Goal: Transaction & Acquisition: Subscribe to service/newsletter

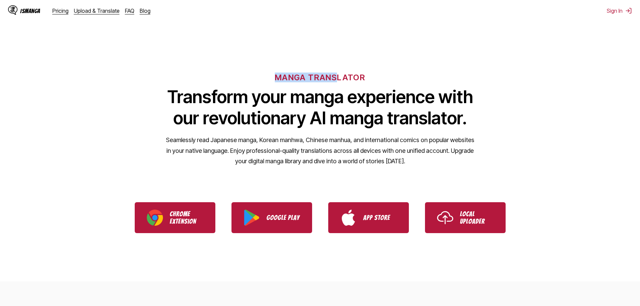
drag, startPoint x: 270, startPoint y: 74, endPoint x: 385, endPoint y: 74, distance: 115.8
click at [385, 74] on div "MANGA TRANSLATOR Transform your manga experience with our revolutionary AI mang…" at bounding box center [320, 108] width 640 height 128
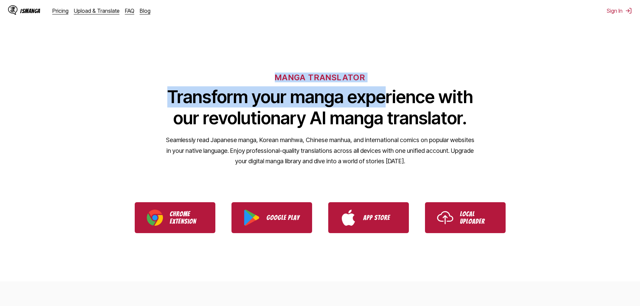
click at [387, 74] on div "MANGA TRANSLATOR Transform your manga experience with our revolutionary AI mang…" at bounding box center [320, 108] width 640 height 128
drag, startPoint x: 387, startPoint y: 74, endPoint x: 249, endPoint y: 75, distance: 138.3
click at [255, 75] on div "MANGA TRANSLATOR Transform your manga experience with our revolutionary AI mang…" at bounding box center [320, 108] width 640 height 128
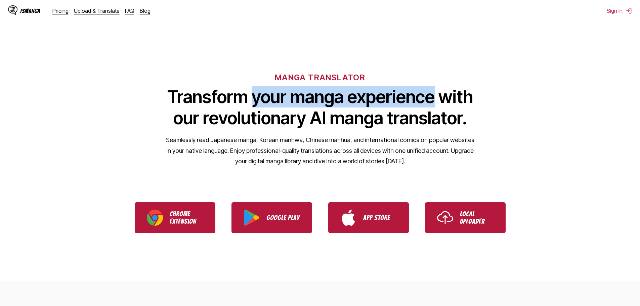
click at [49, 11] on link "IsManga" at bounding box center [30, 10] width 44 height 11
click at [56, 10] on link "Pricing" at bounding box center [60, 10] width 16 height 7
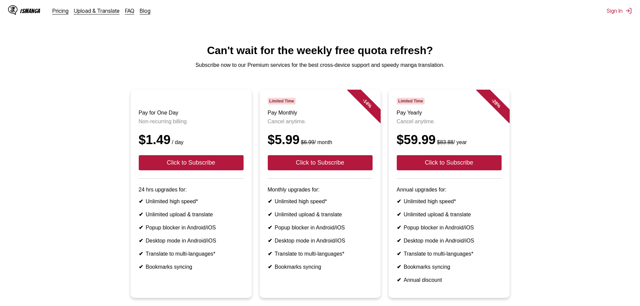
click at [193, 49] on h1 "Can't wait for the weekly free quota refresh?" at bounding box center [319, 50] width 629 height 12
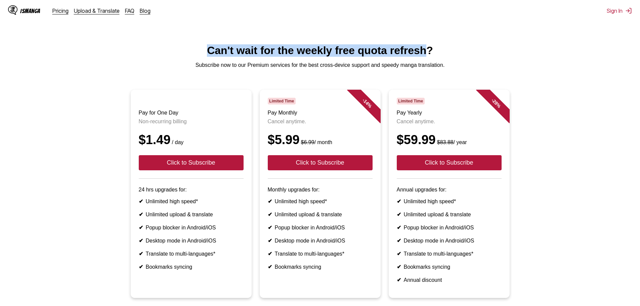
drag, startPoint x: 193, startPoint y: 49, endPoint x: 405, endPoint y: 51, distance: 211.9
click at [405, 51] on h1 "Can't wait for the weekly free quota refresh?" at bounding box center [319, 50] width 629 height 12
click at [17, 9] on img at bounding box center [12, 9] width 9 height 9
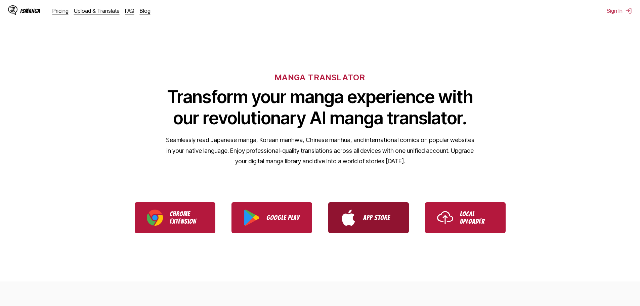
click at [364, 210] on link "App Store" at bounding box center [368, 217] width 81 height 31
